Goal: Task Accomplishment & Management: Manage account settings

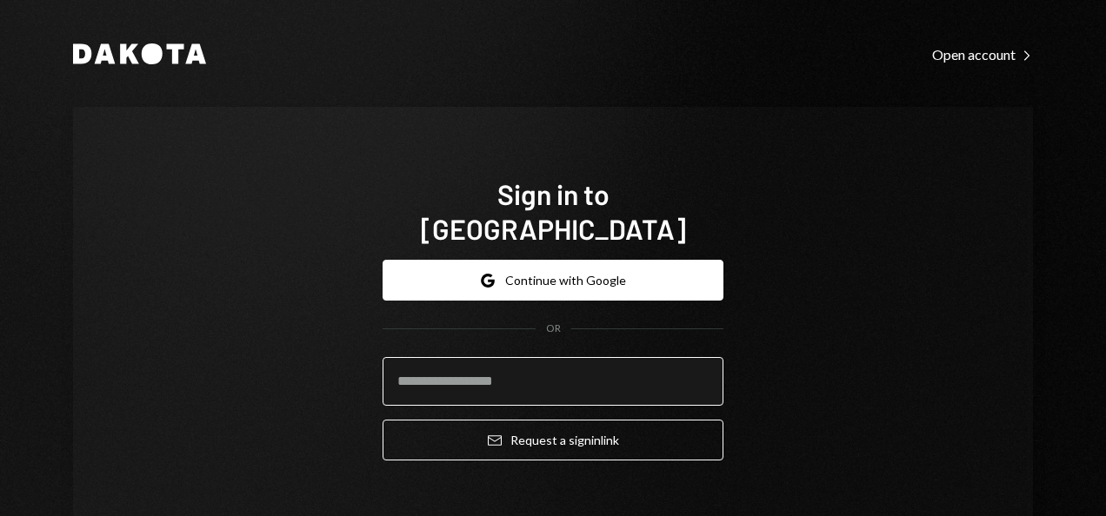
click at [543, 357] on input "email" at bounding box center [553, 381] width 341 height 49
type input "*"
type input "**********"
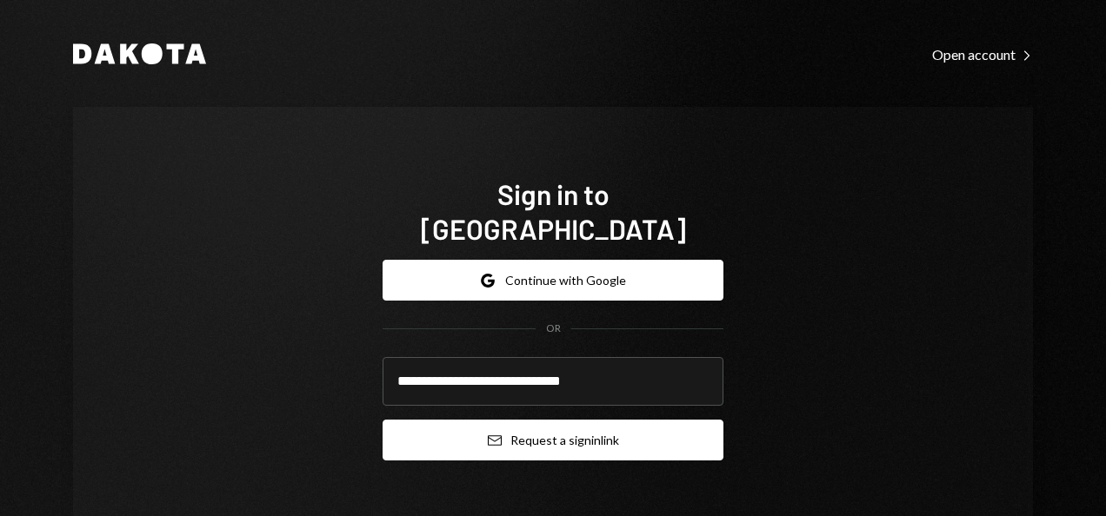
click at [553, 423] on button "Email Request a sign in link" at bounding box center [553, 440] width 341 height 41
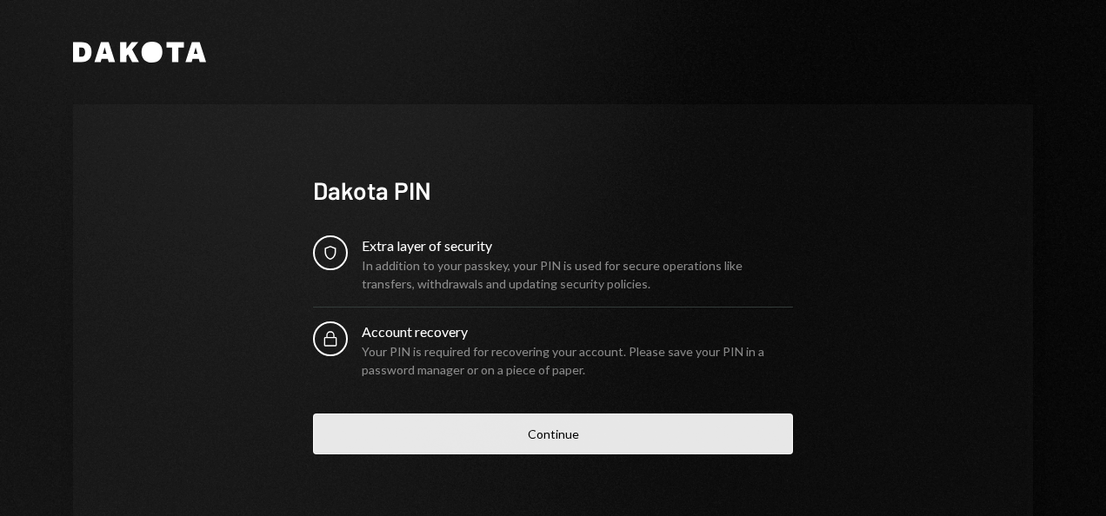
click at [530, 444] on button "Continue" at bounding box center [553, 434] width 480 height 41
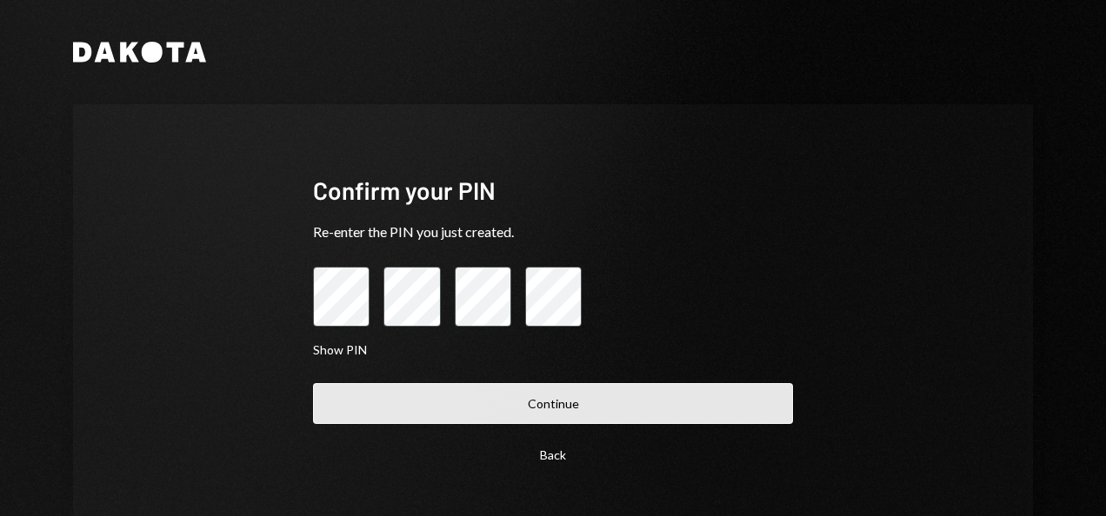
click at [551, 414] on button "Continue" at bounding box center [553, 403] width 480 height 41
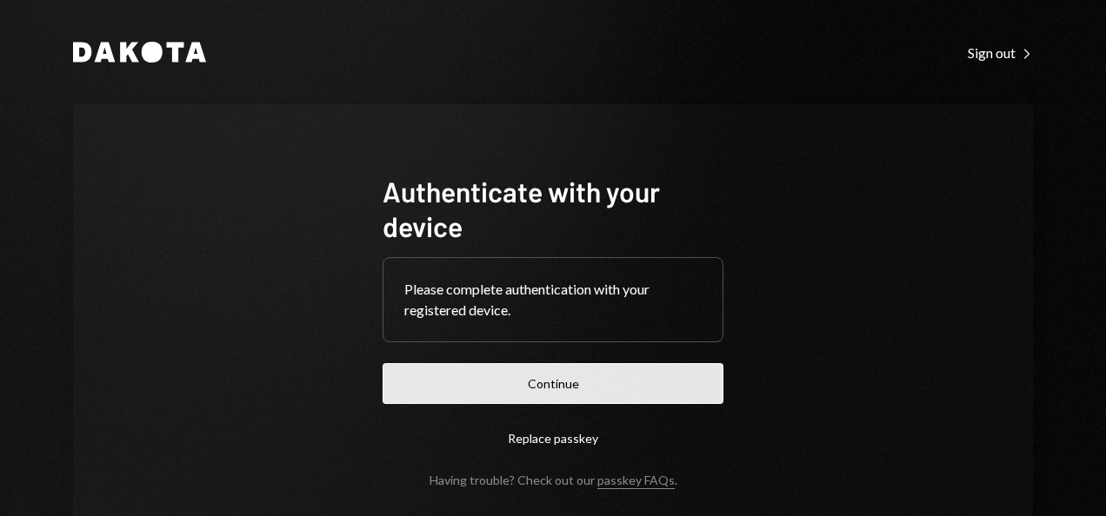
click at [558, 377] on button "Continue" at bounding box center [553, 383] width 341 height 41
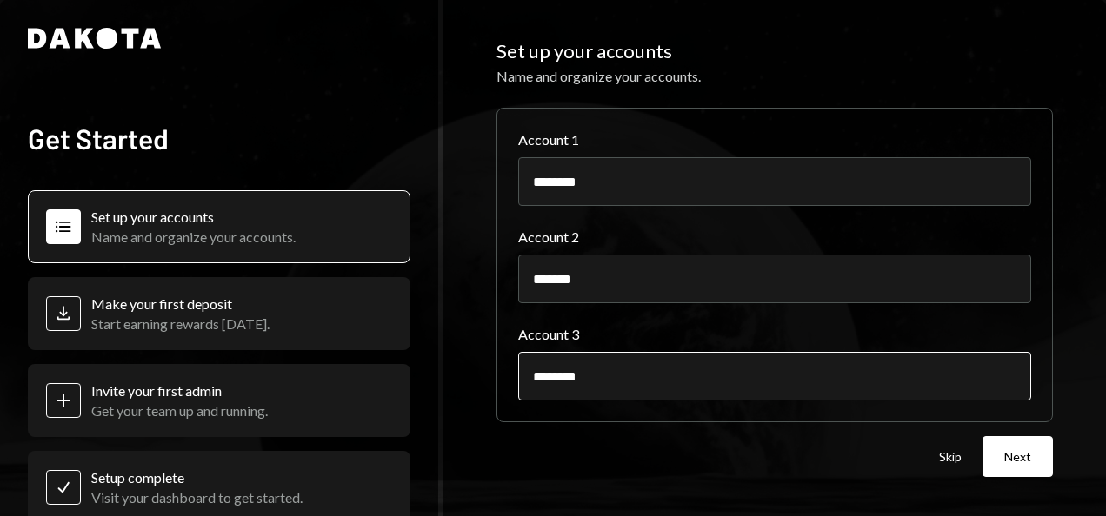
click at [661, 367] on input "********" at bounding box center [774, 376] width 513 height 49
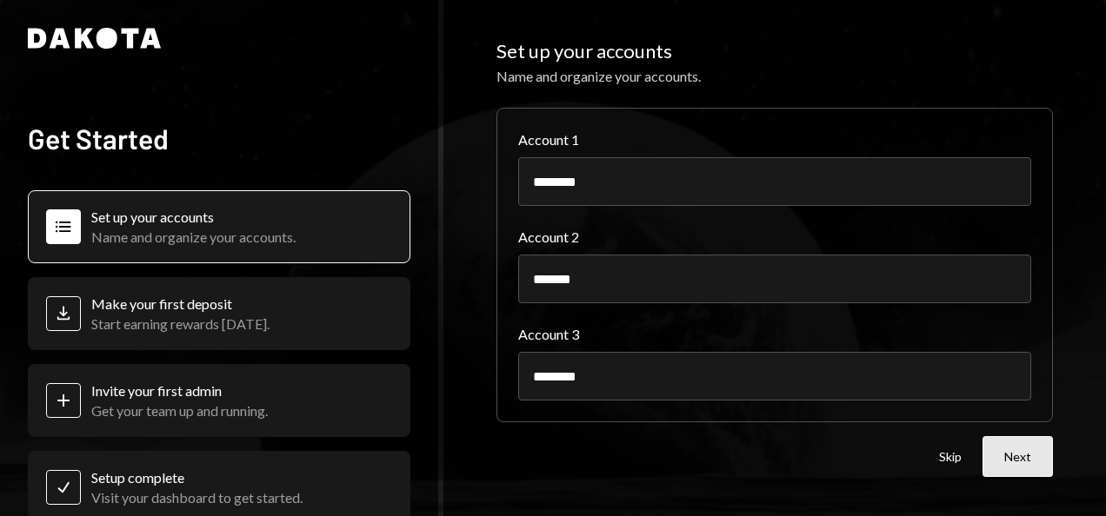
click at [1020, 450] on button "Next" at bounding box center [1018, 456] width 70 height 41
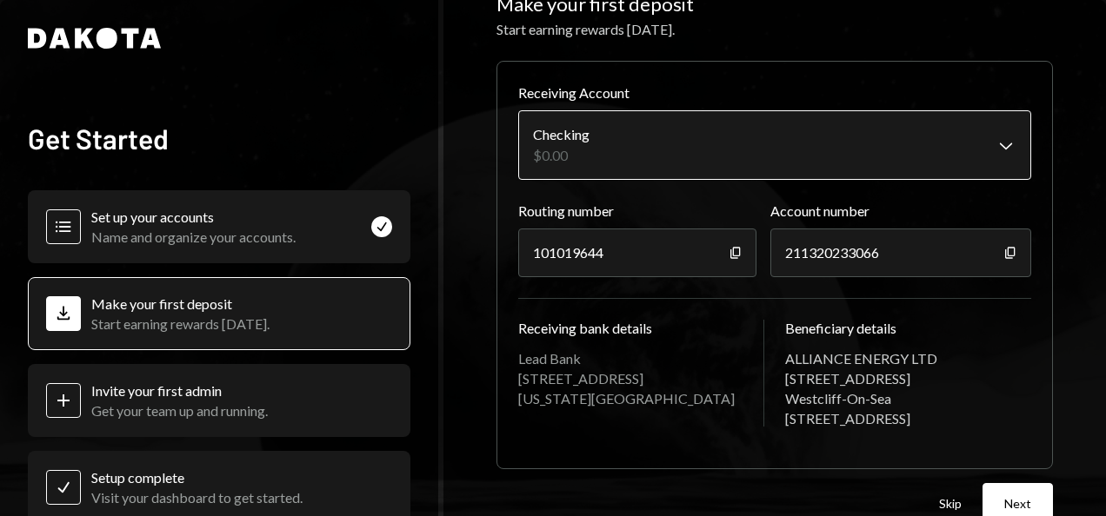
click at [1007, 143] on body "**********" at bounding box center [553, 258] width 1106 height 516
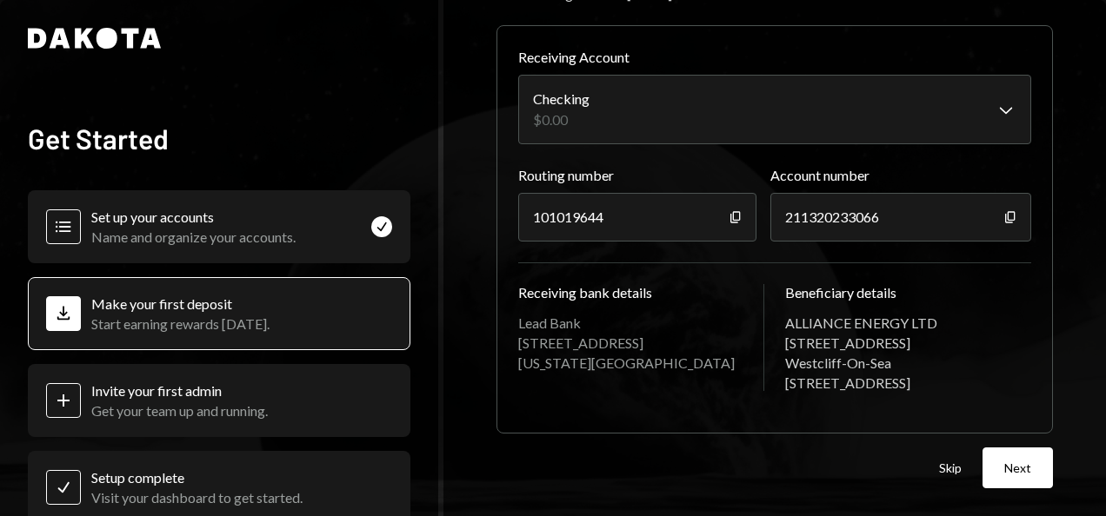
scroll to position [36, 0]
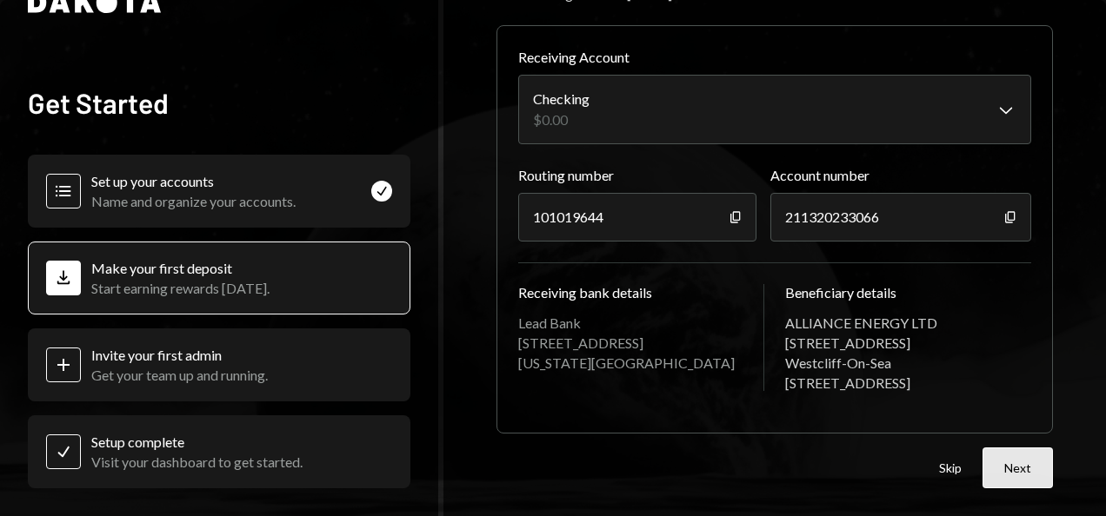
click at [1007, 469] on button "Next" at bounding box center [1018, 468] width 70 height 41
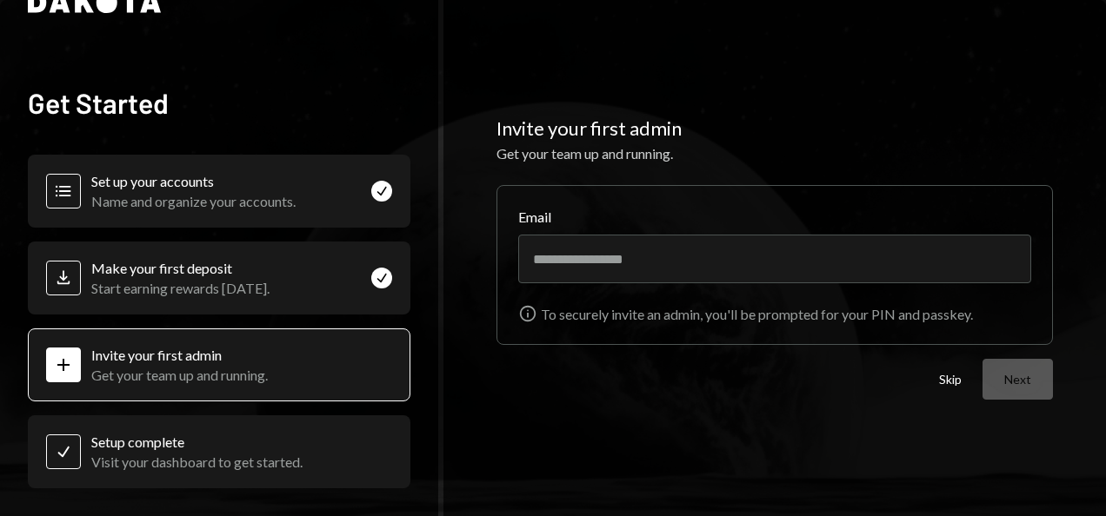
scroll to position [0, 0]
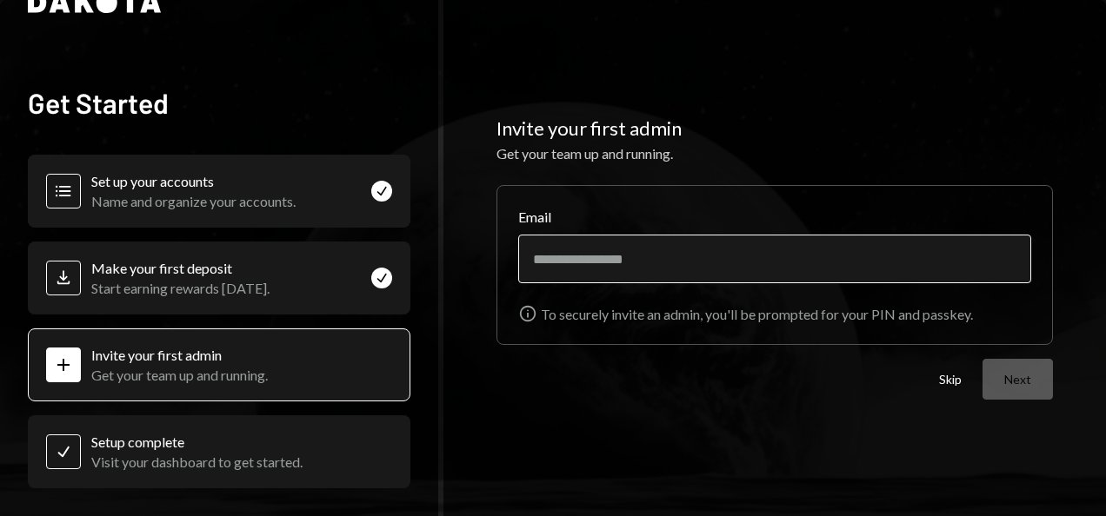
click at [770, 263] on input "Email" at bounding box center [774, 259] width 513 height 49
type input "**********"
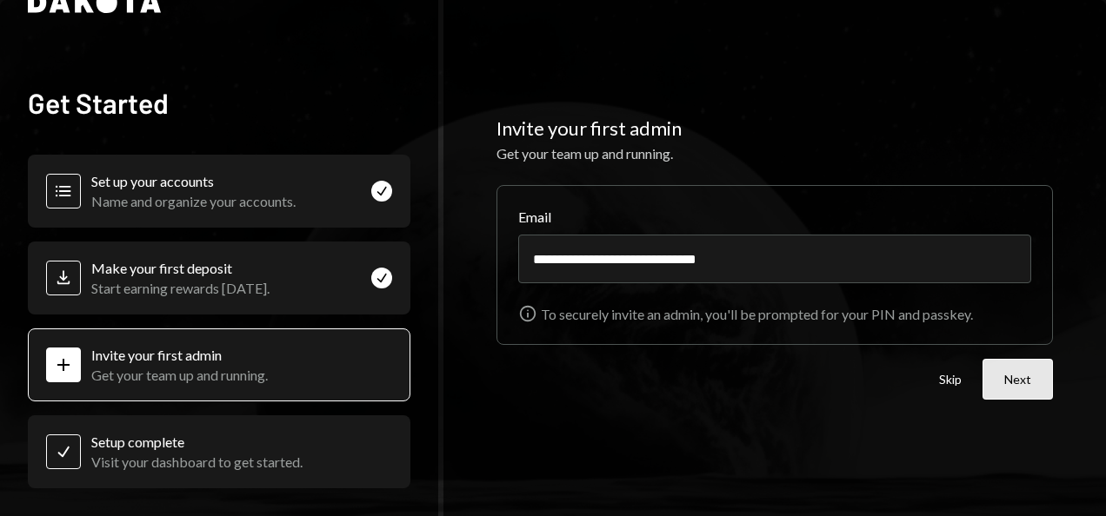
click at [1009, 376] on button "Next" at bounding box center [1018, 379] width 70 height 41
click at [960, 379] on button "Skip" at bounding box center [950, 380] width 23 height 17
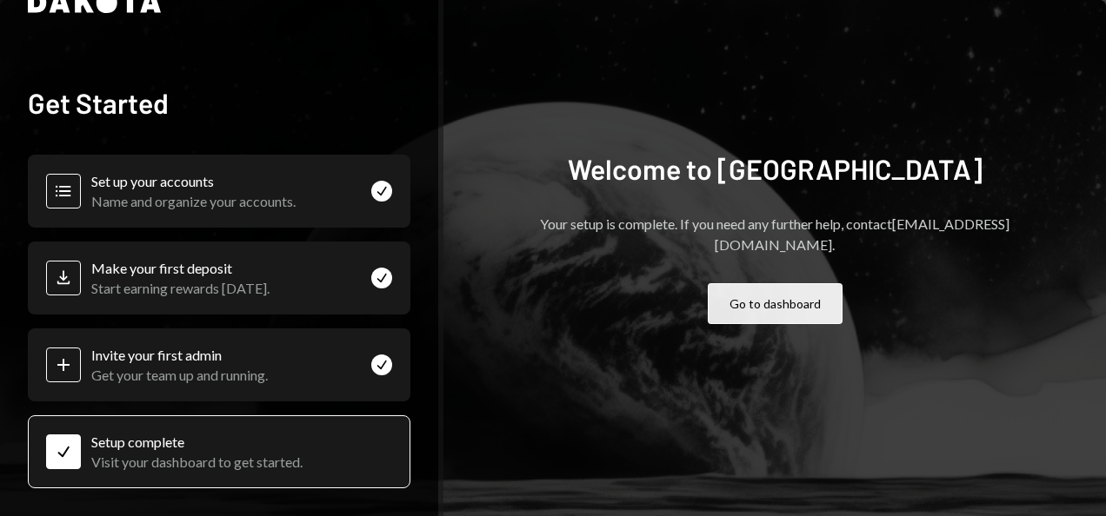
click at [804, 306] on button "Go to dashboard" at bounding box center [775, 303] width 135 height 41
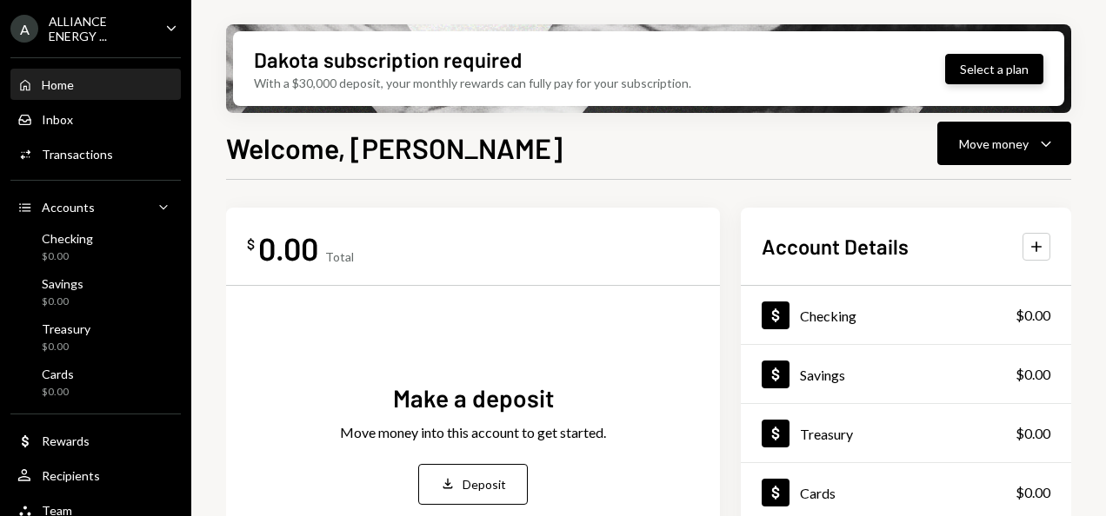
click at [987, 71] on button "Select a plan" at bounding box center [994, 69] width 98 height 30
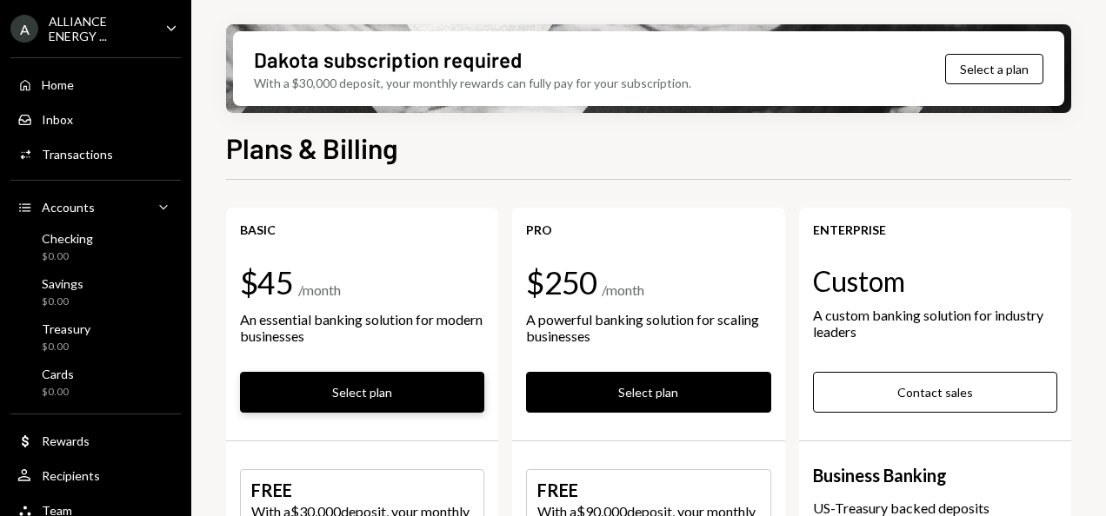
click at [398, 390] on button "Select plan" at bounding box center [362, 392] width 244 height 41
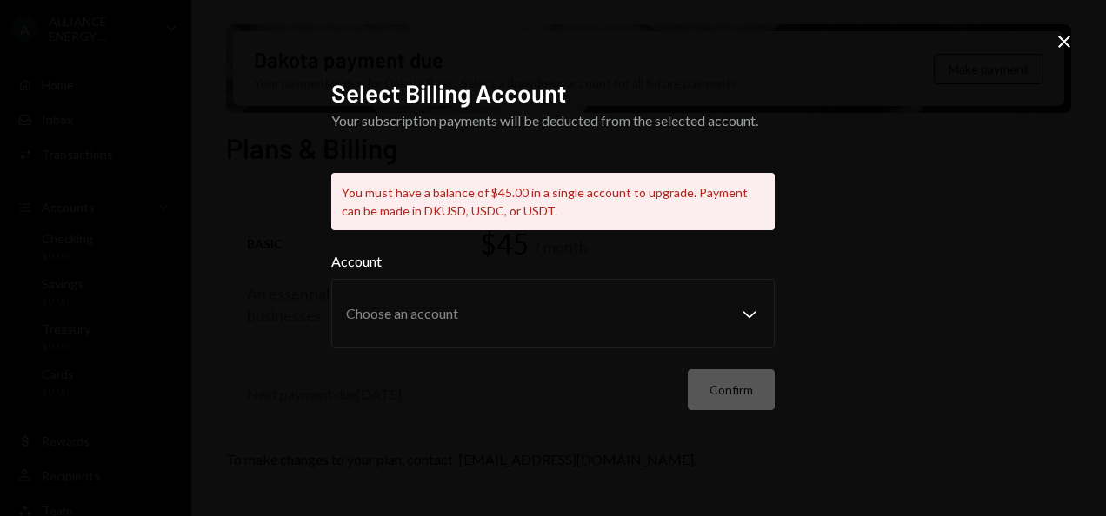
click at [1064, 43] on icon "Close" at bounding box center [1064, 41] width 21 height 21
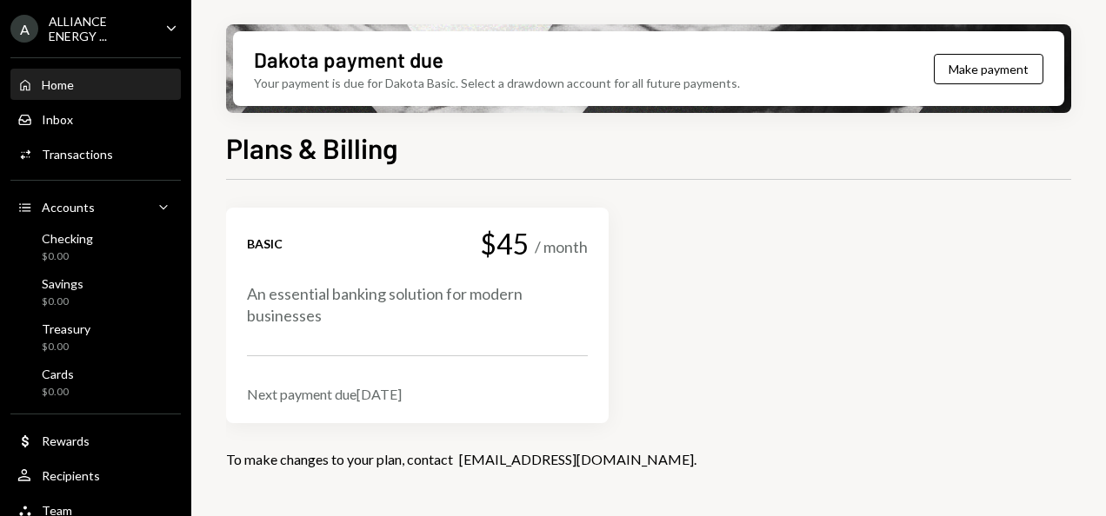
click at [49, 76] on div "Home Home" at bounding box center [95, 85] width 157 height 30
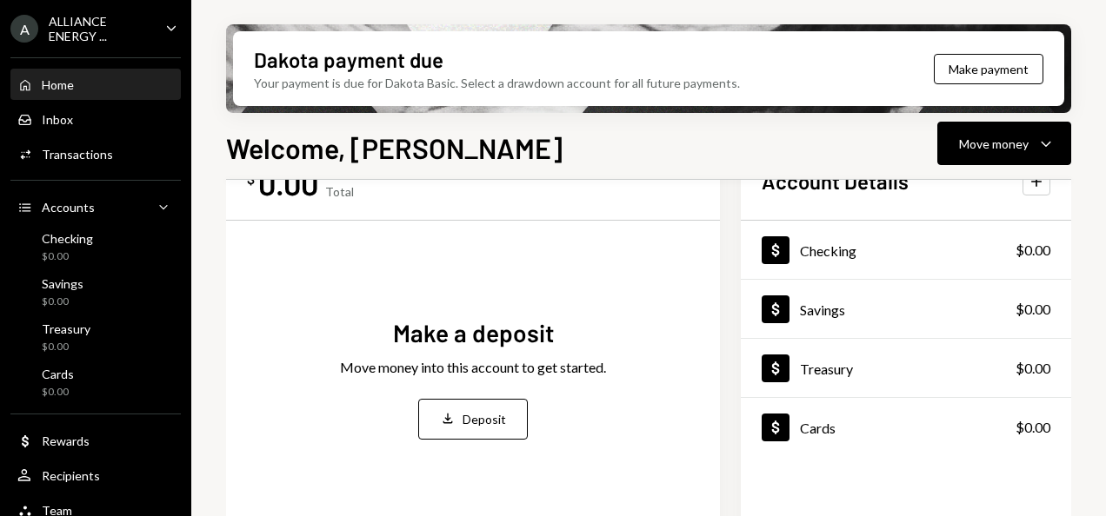
scroll to position [66, 0]
click at [861, 251] on div "Dollar Checking $0.00" at bounding box center [906, 250] width 330 height 57
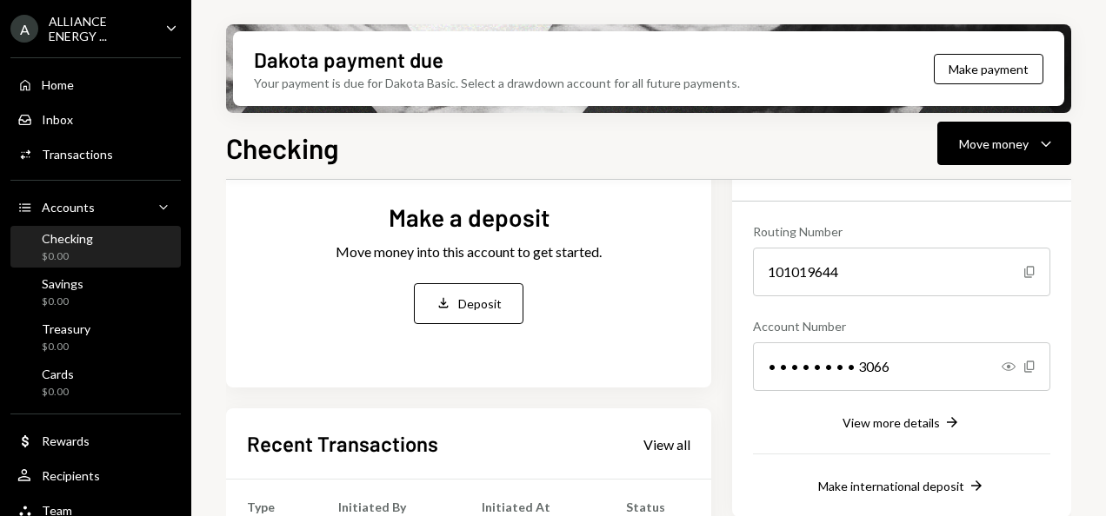
scroll to position [139, 0]
click at [1009, 365] on icon "button" at bounding box center [1009, 366] width 14 height 9
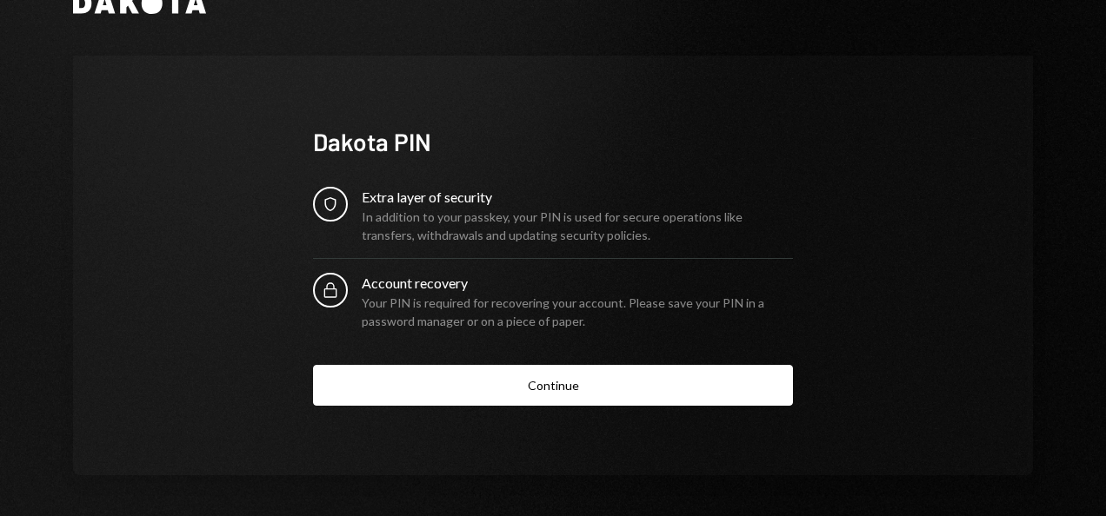
scroll to position [43, 0]
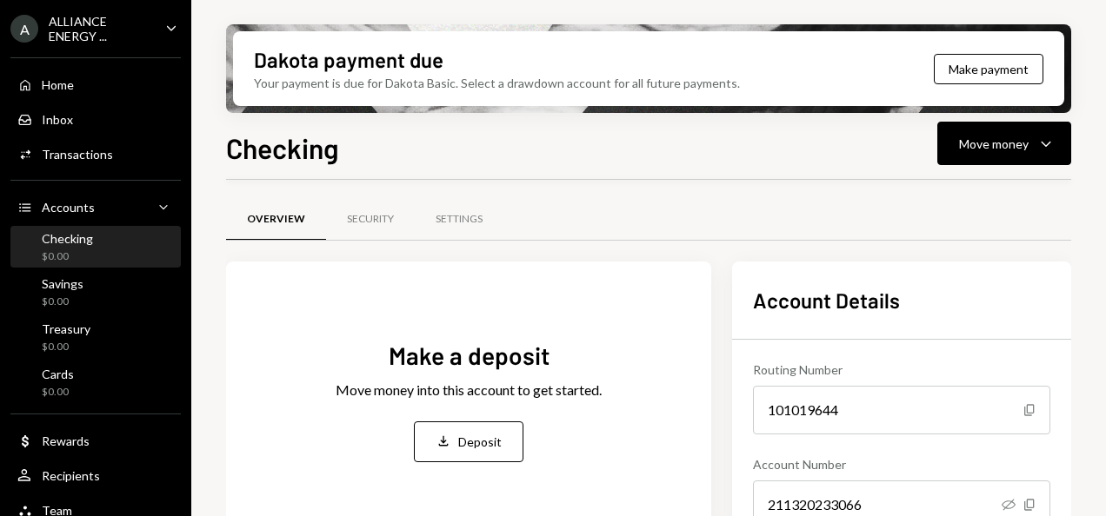
scroll to position [139, 0]
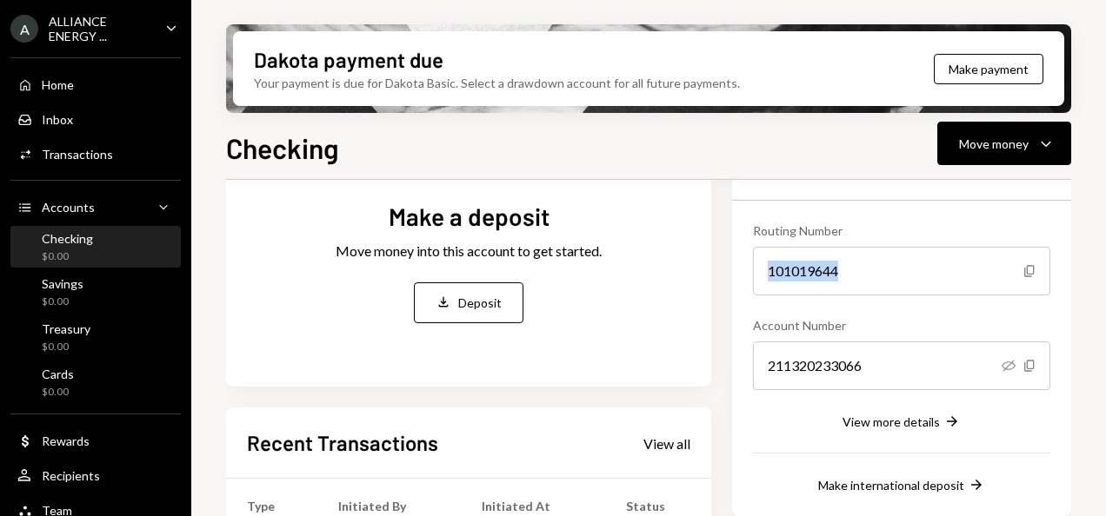
drag, startPoint x: 859, startPoint y: 273, endPoint x: 756, endPoint y: 276, distance: 103.5
click at [756, 276] on div "101019644" at bounding box center [901, 271] width 297 height 49
copy div "101019644"
click at [837, 369] on div "211320233066" at bounding box center [901, 366] width 297 height 49
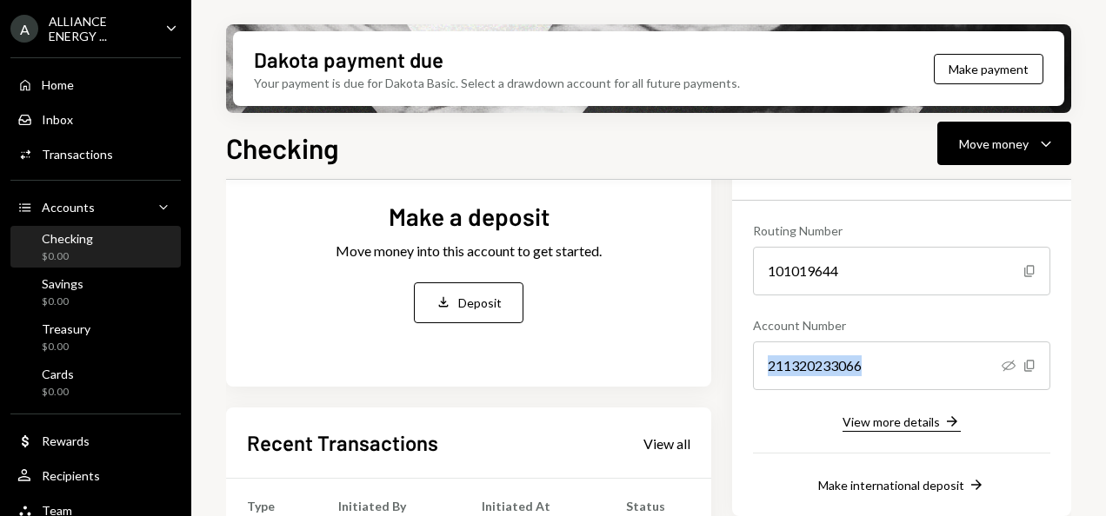
drag, startPoint x: 837, startPoint y: 369, endPoint x: 873, endPoint y: 424, distance: 66.1
click at [873, 424] on div "View more details" at bounding box center [891, 422] width 97 height 15
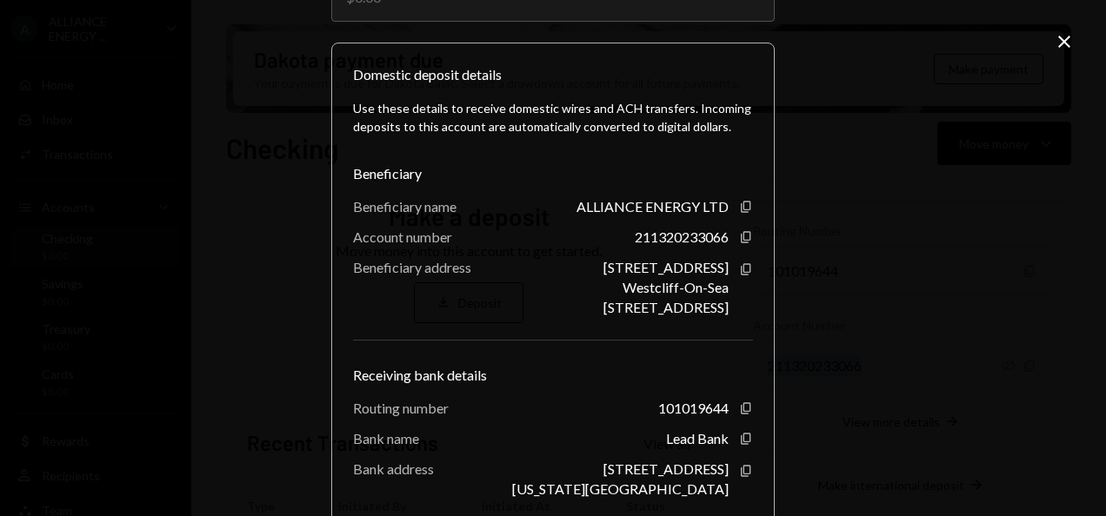
scroll to position [148, 0]
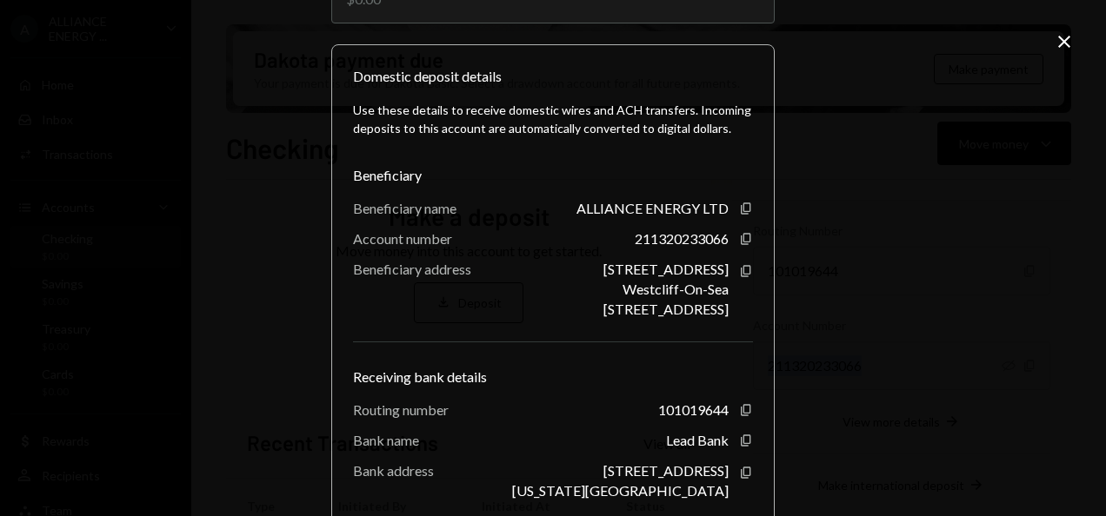
drag, startPoint x: 725, startPoint y: 323, endPoint x: 346, endPoint y: 146, distance: 418.5
click at [346, 146] on div "Domestic deposit details Use these details to receive domestic wires and ACH tr…" at bounding box center [552, 289] width 443 height 490
drag, startPoint x: 346, startPoint y: 146, endPoint x: 334, endPoint y: 89, distance: 58.7
click at [334, 89] on div "Domestic deposit details Use these details to receive domestic wires and ACH tr…" at bounding box center [552, 289] width 443 height 490
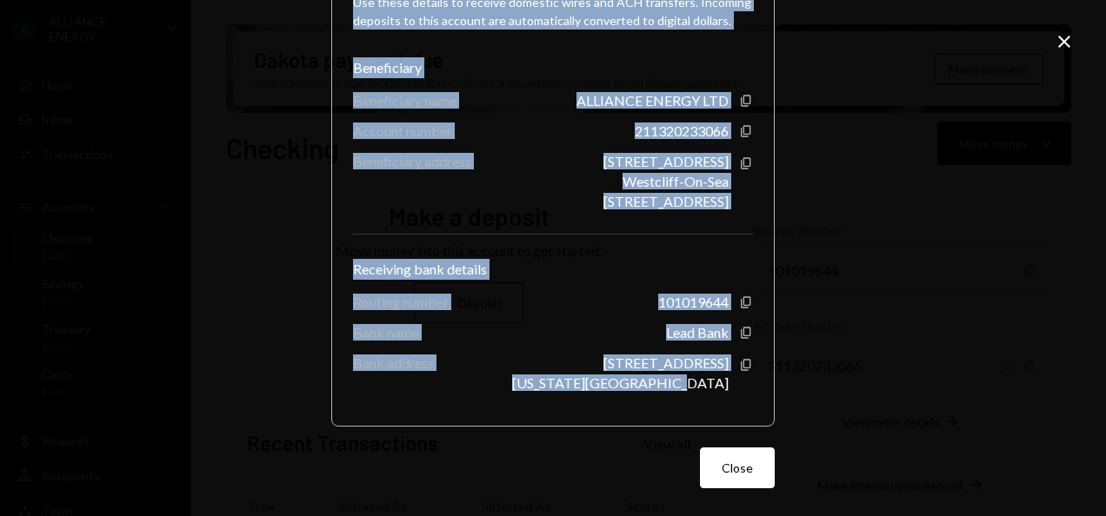
drag, startPoint x: 343, startPoint y: 68, endPoint x: 736, endPoint y: 393, distance: 510.1
click at [736, 393] on div "Domestic deposit details Use these details to receive domestic wires and ACH tr…" at bounding box center [552, 182] width 443 height 490
copy div "Domestic deposit details Use these details to receive domestic wires and ACH tr…"
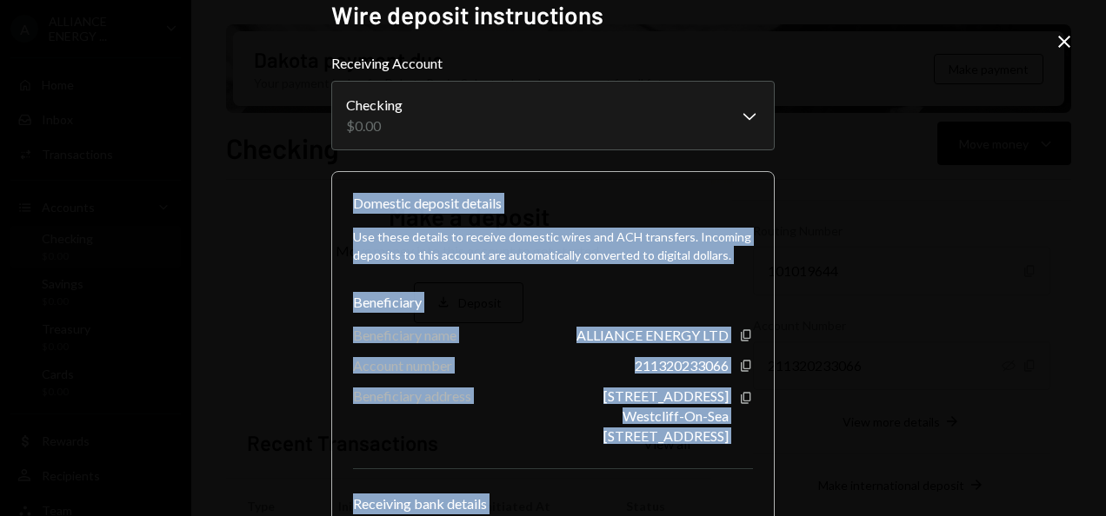
scroll to position [0, 0]
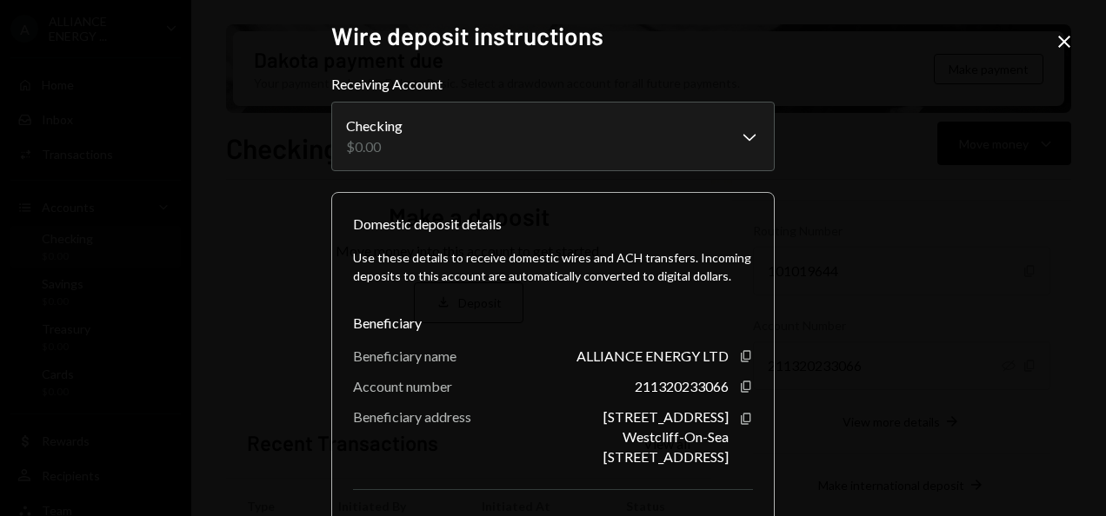
click at [1065, 42] on icon at bounding box center [1064, 42] width 12 height 12
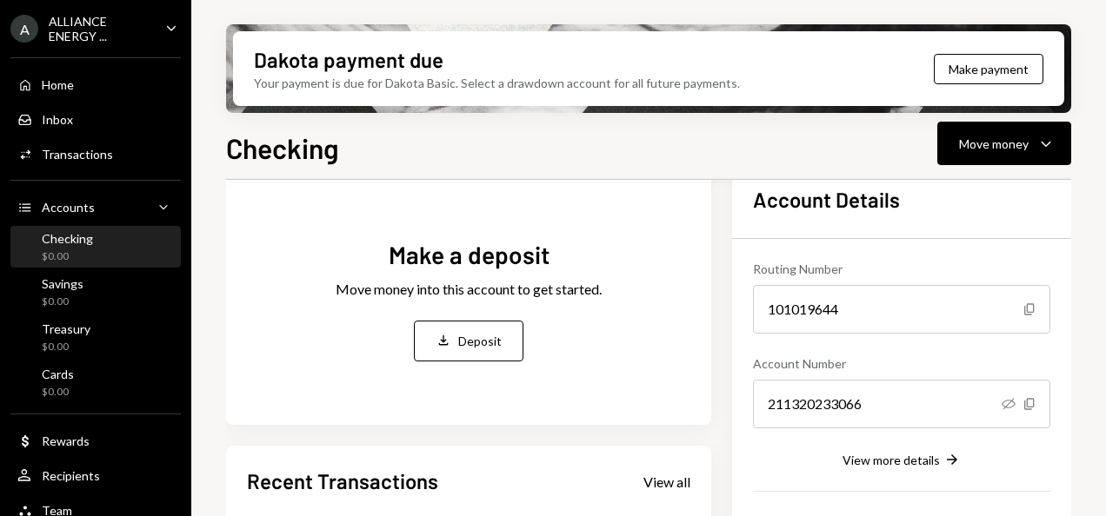
scroll to position [115, 0]
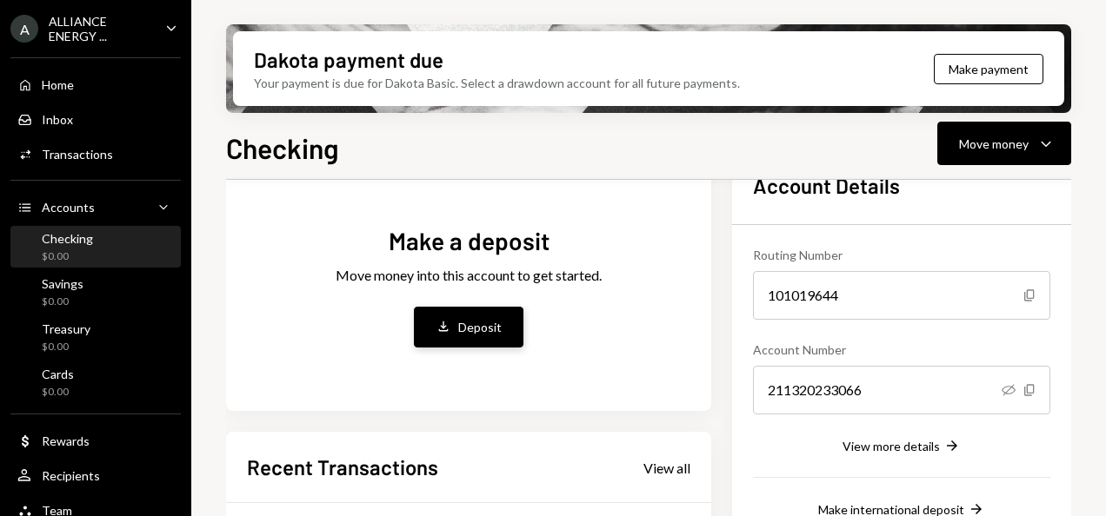
click at [482, 337] on button "Deposit Deposit" at bounding box center [469, 327] width 110 height 41
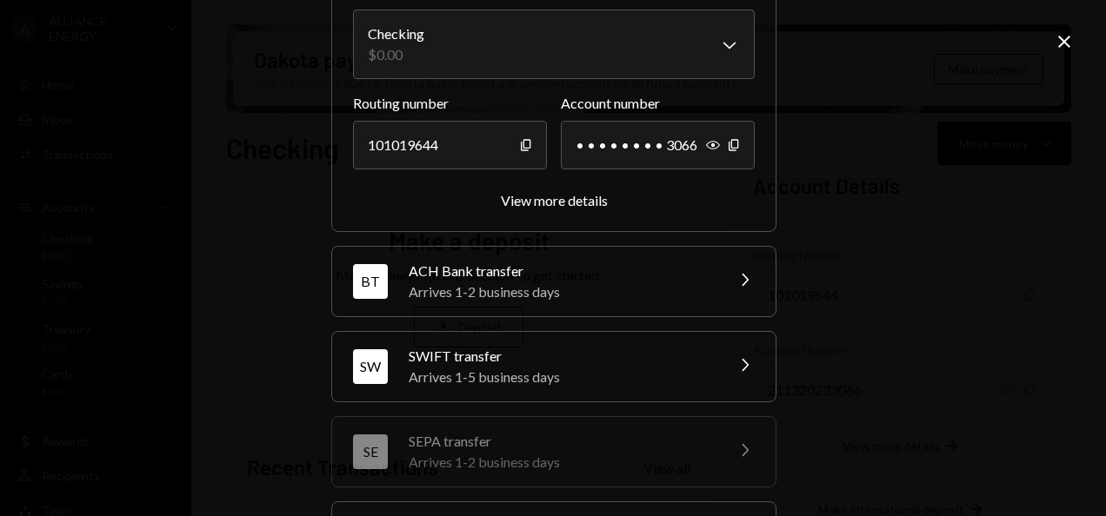
scroll to position [163, 0]
click at [650, 276] on div "ACH Bank transfer" at bounding box center [561, 270] width 304 height 21
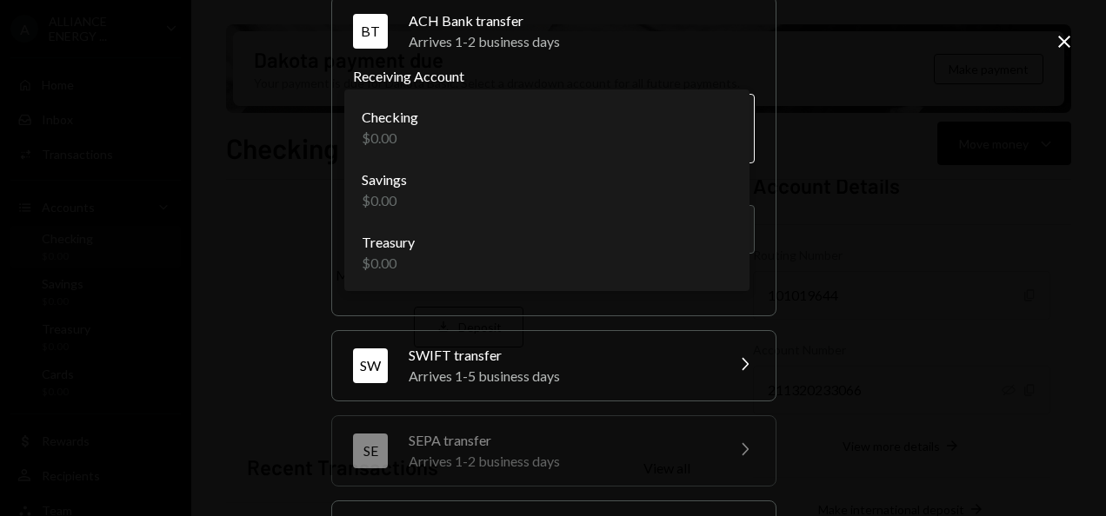
click at [724, 131] on body "A ALLIANCE ENERGY ... Caret Down Home Home Inbox Inbox Activities Transactions …" at bounding box center [553, 258] width 1106 height 516
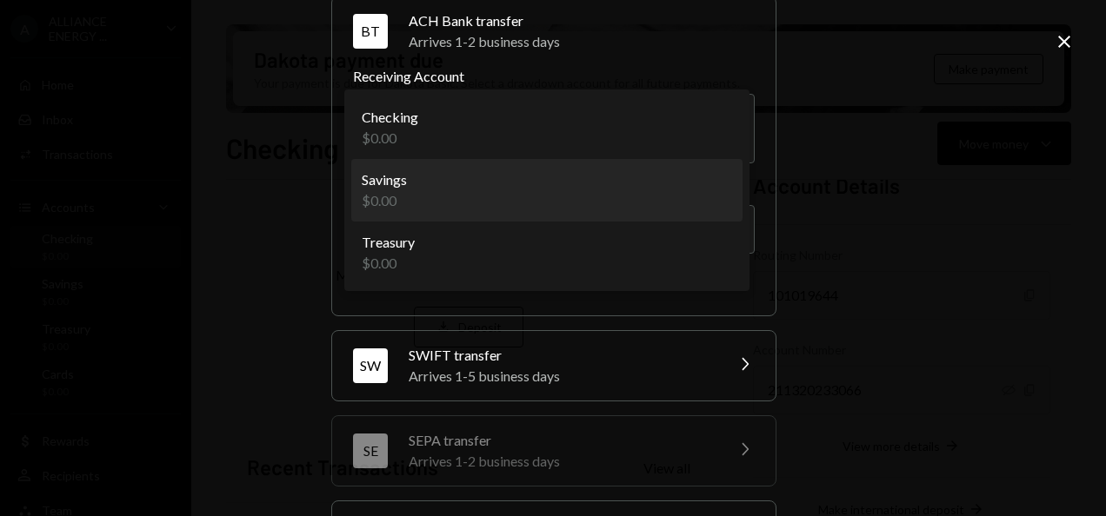
select select "**********"
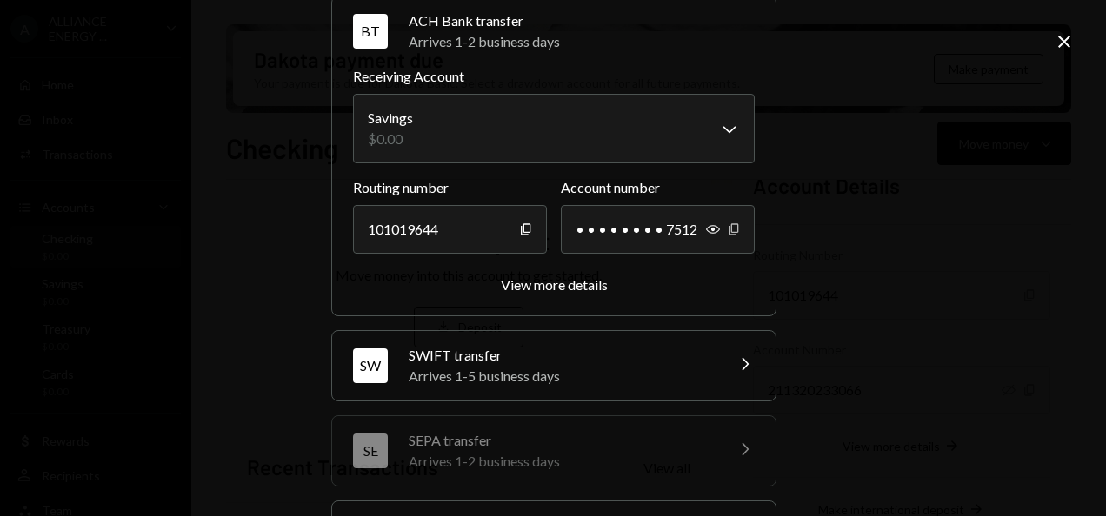
click at [730, 229] on icon "Copy" at bounding box center [734, 230] width 14 height 14
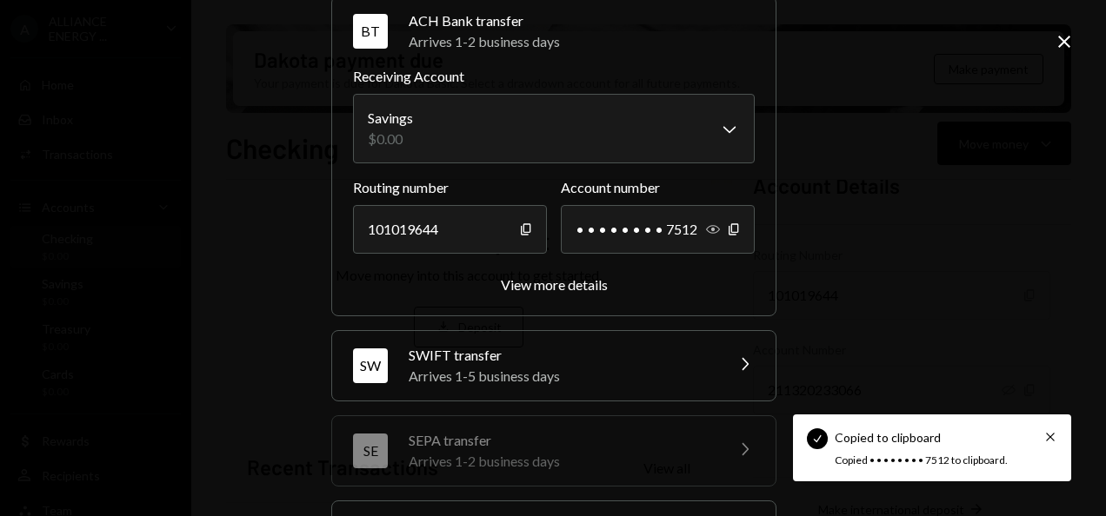
click at [709, 223] on icon "Show" at bounding box center [713, 230] width 14 height 14
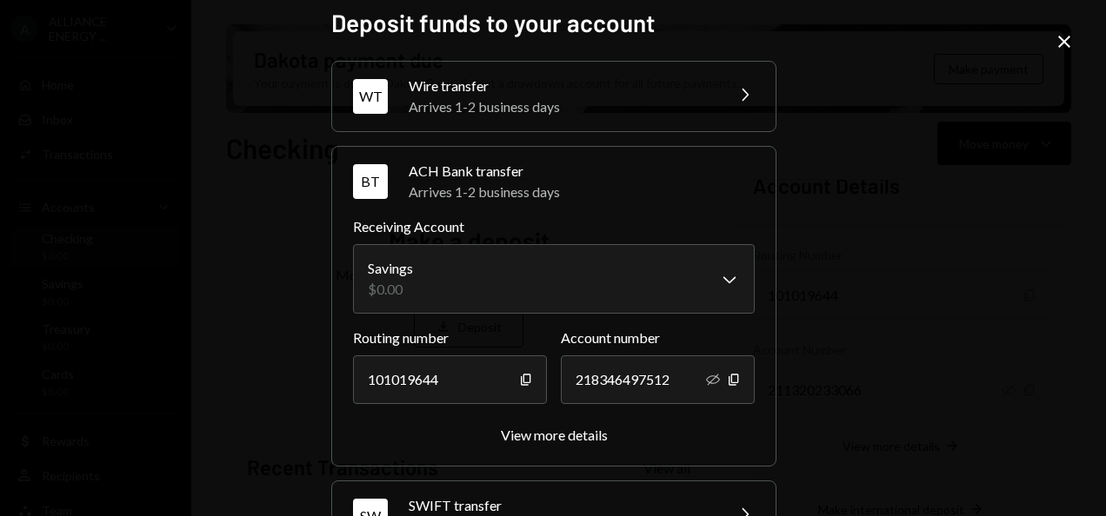
scroll to position [0, 0]
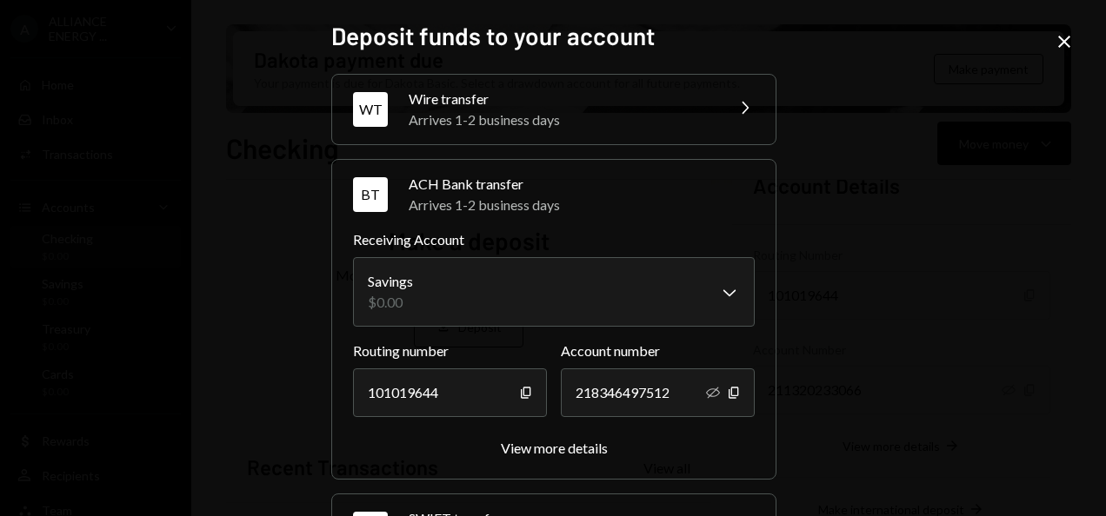
click at [575, 115] on div "Arrives 1-2 business days" at bounding box center [561, 120] width 304 height 21
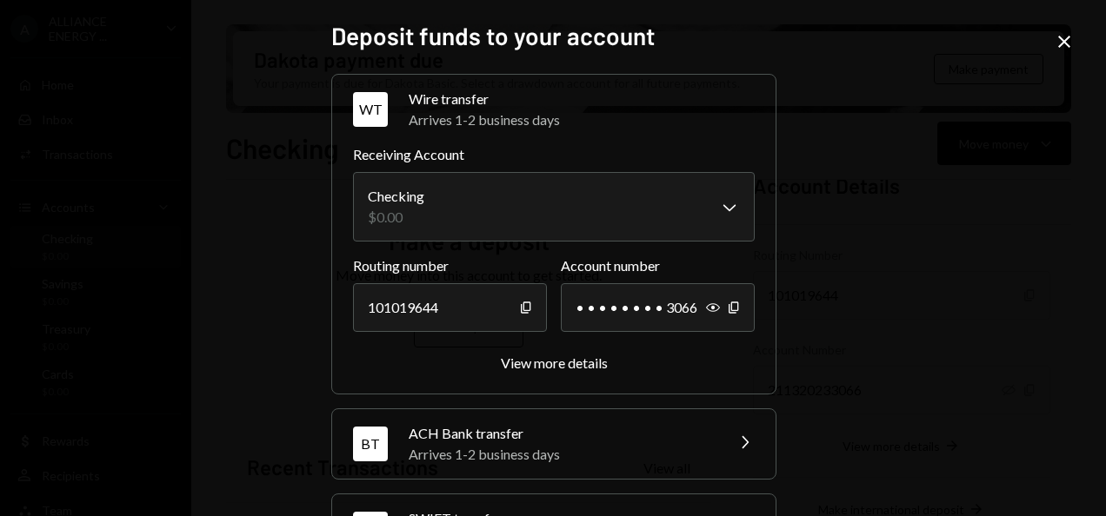
click at [577, 118] on div "Arrives 1-2 business days" at bounding box center [582, 120] width 346 height 21
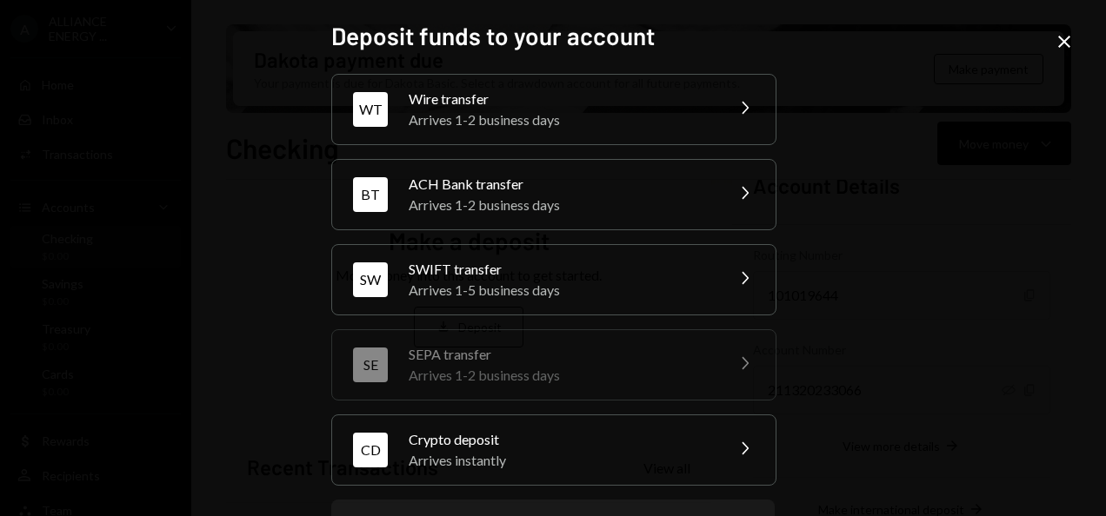
click at [508, 205] on div "Arrives 1-2 business days" at bounding box center [561, 205] width 304 height 21
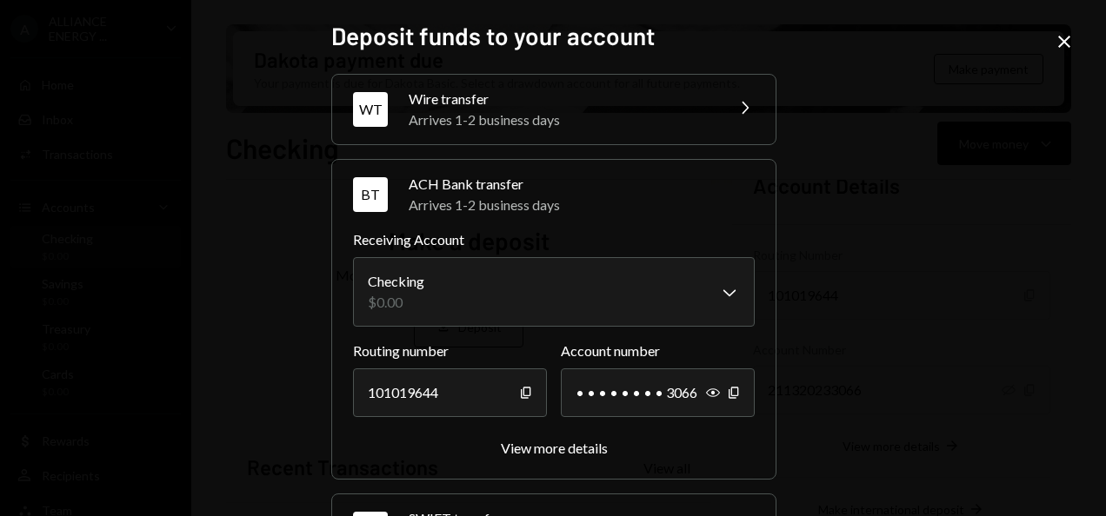
click at [508, 205] on div "Arrives 1-2 business days" at bounding box center [582, 205] width 346 height 21
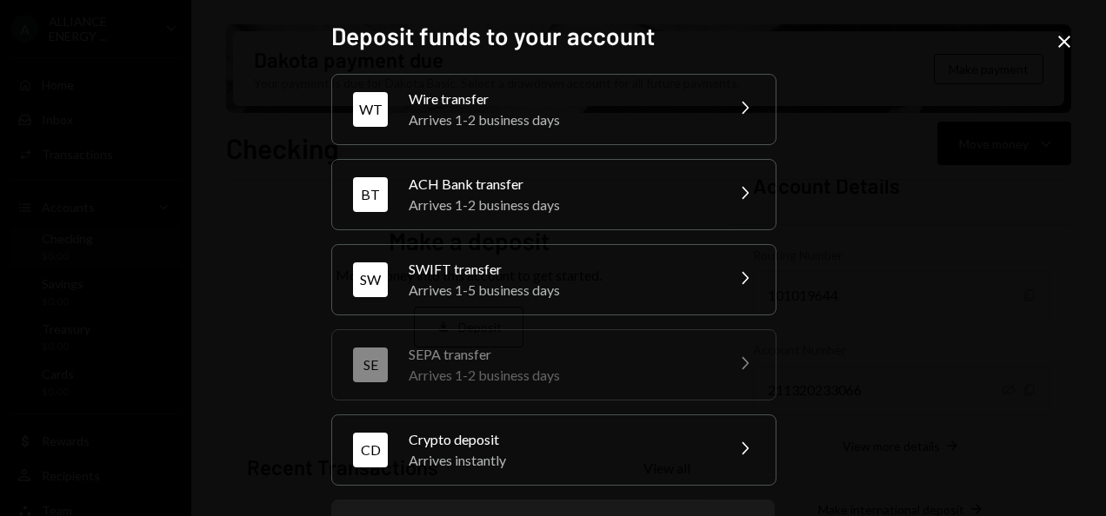
scroll to position [77, 0]
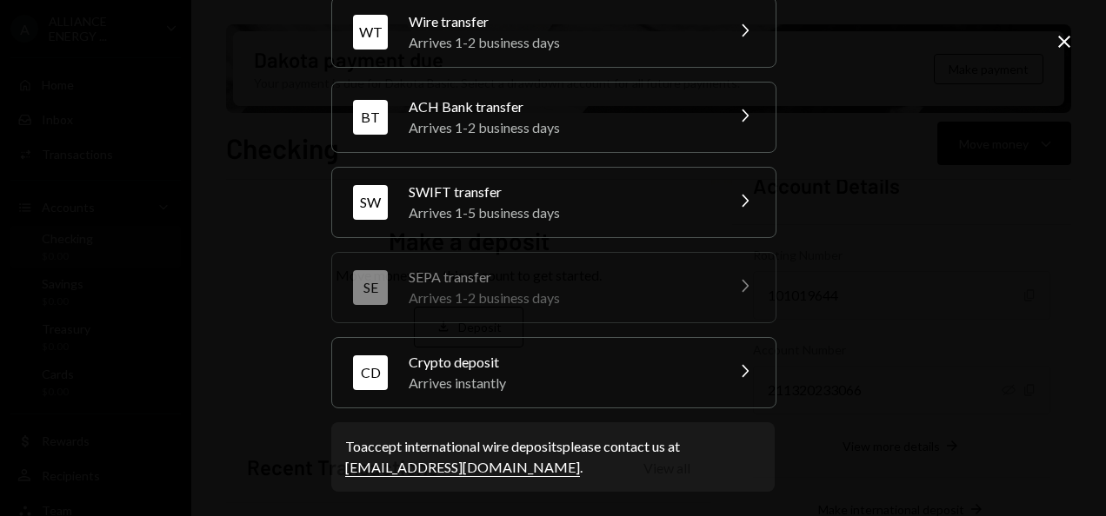
click at [656, 377] on div "Arrives instantly" at bounding box center [561, 383] width 304 height 21
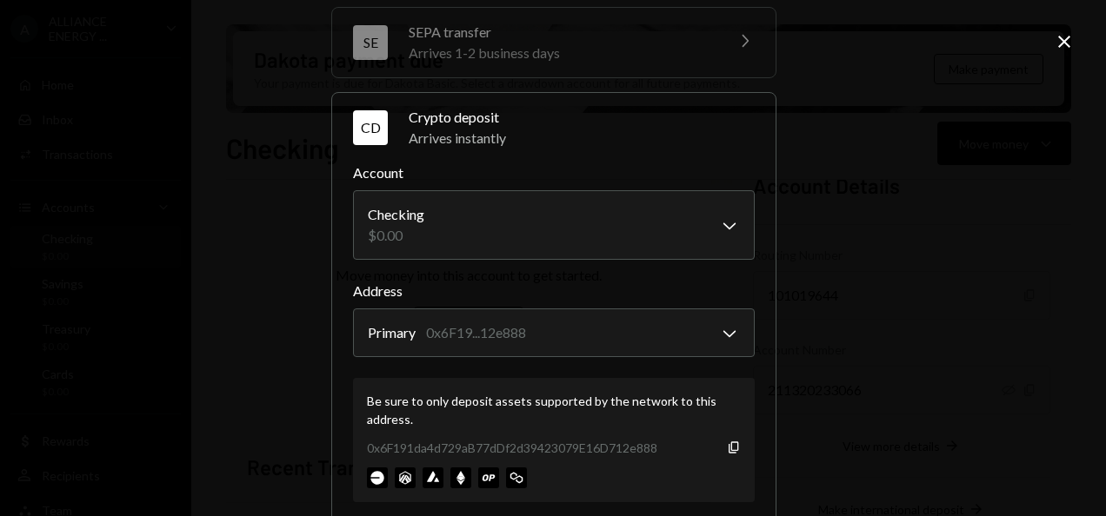
scroll to position [322, 0]
click at [719, 334] on body "A ALLIANCE ENERGY ... Caret Down Home Home Inbox Inbox Activities Transactions …" at bounding box center [553, 258] width 1106 height 516
click at [729, 445] on icon "Copy" at bounding box center [734, 449] width 14 height 14
click at [534, 117] on div "Crypto deposit" at bounding box center [582, 118] width 346 height 21
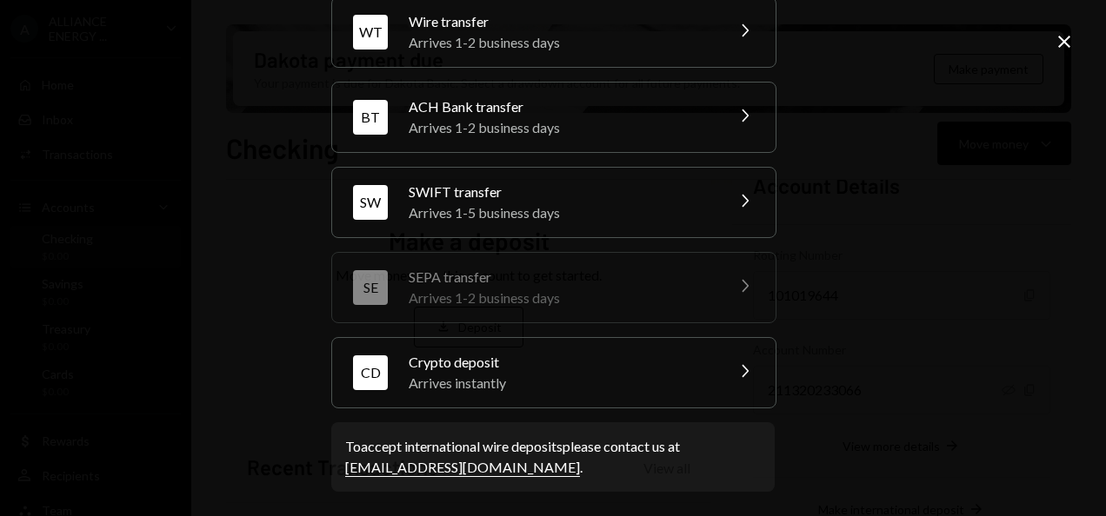
click at [522, 195] on div "SWIFT transfer" at bounding box center [561, 192] width 304 height 21
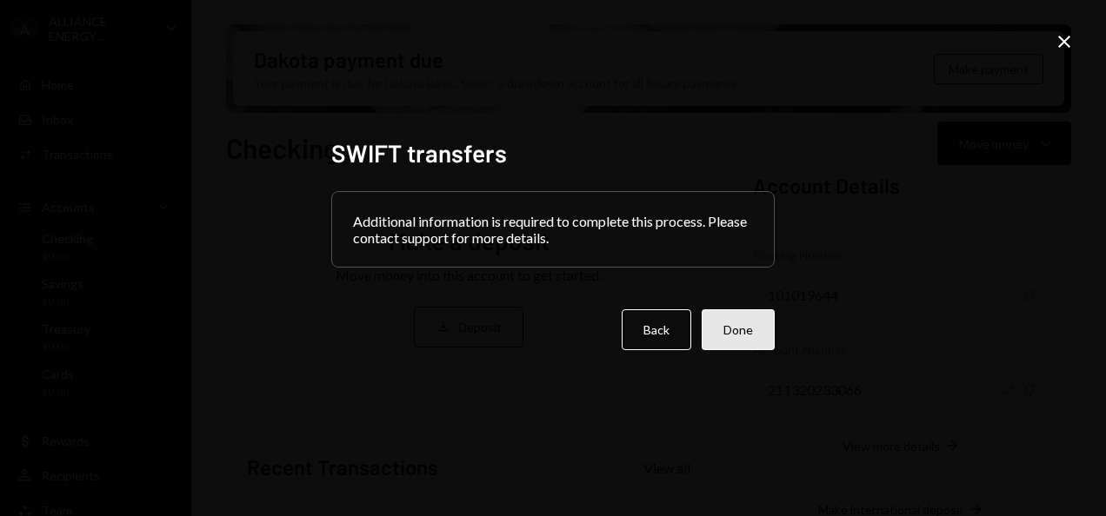
click at [732, 343] on button "Done" at bounding box center [738, 330] width 73 height 41
